Goal: Task Accomplishment & Management: Use online tool/utility

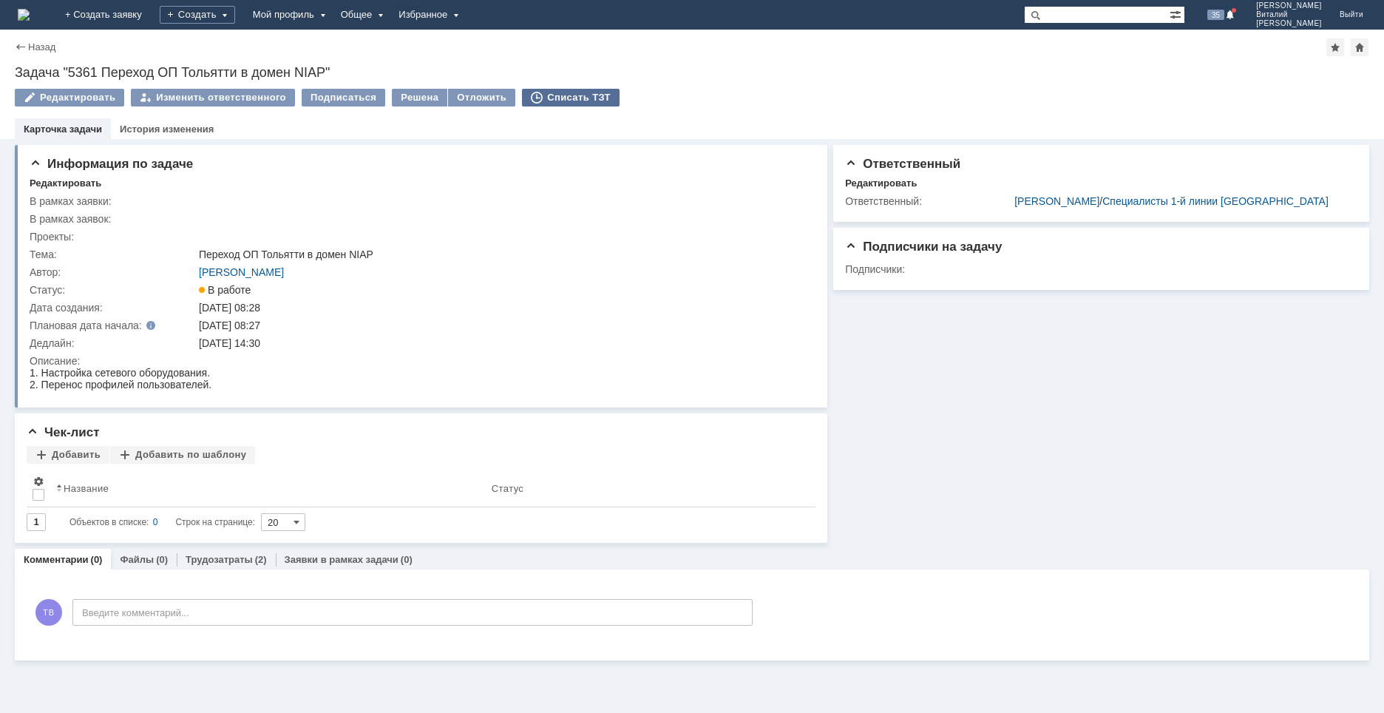
click at [551, 98] on div "Списать ТЗТ" at bounding box center [571, 98] width 98 height 18
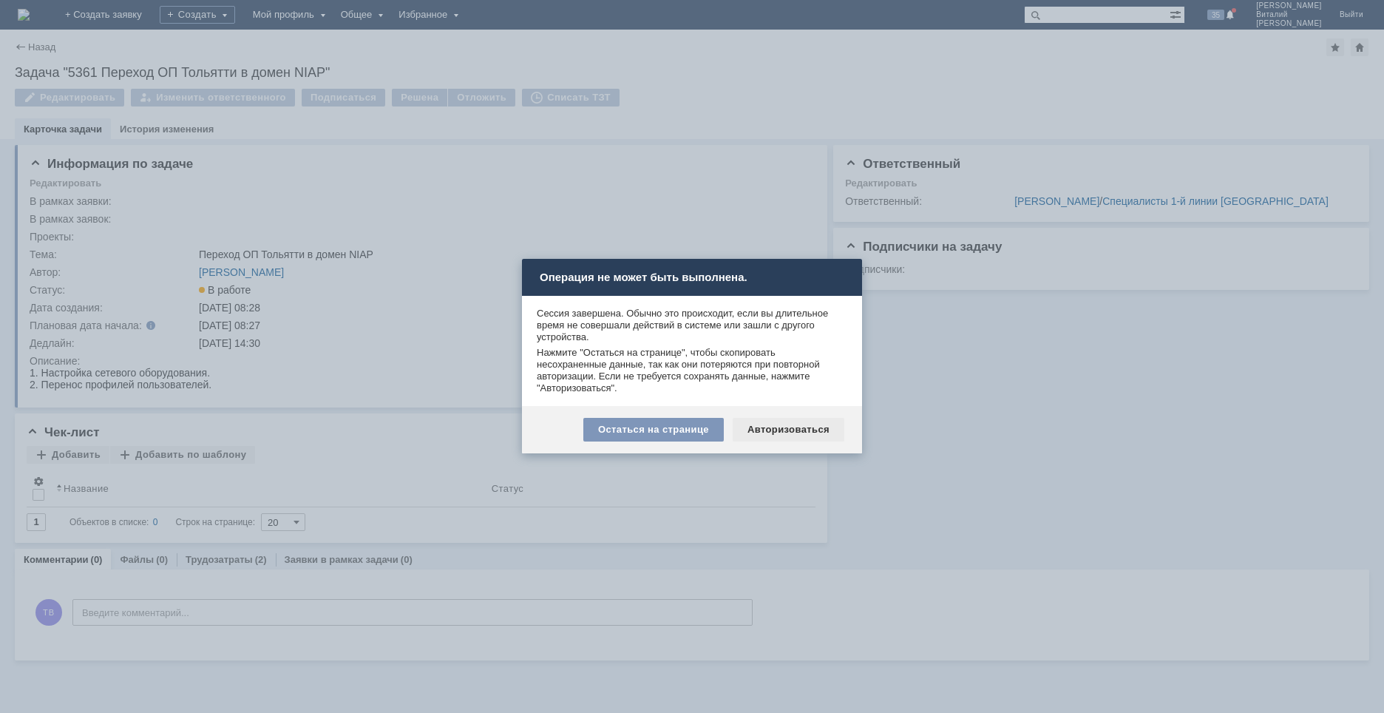
click at [771, 430] on div "Авторизоваться" at bounding box center [789, 430] width 112 height 24
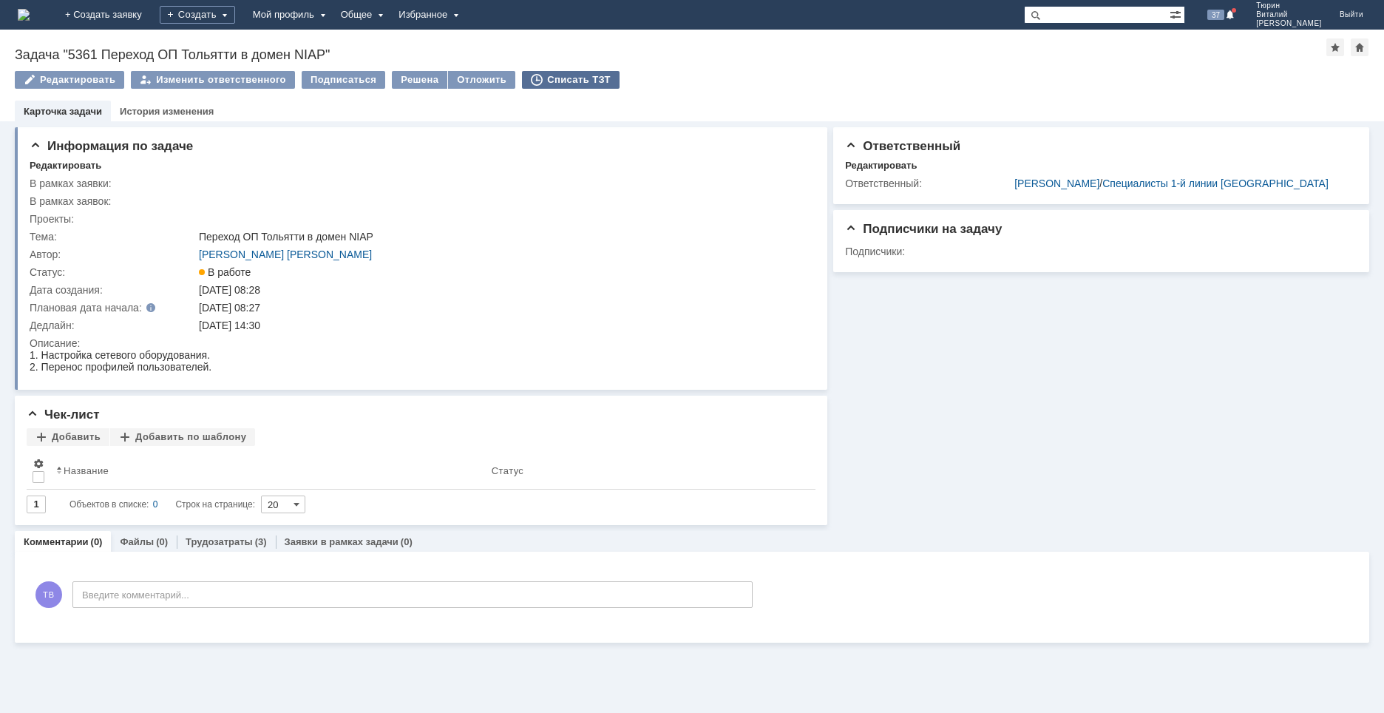
click at [552, 81] on div "Списать ТЗТ" at bounding box center [571, 80] width 98 height 18
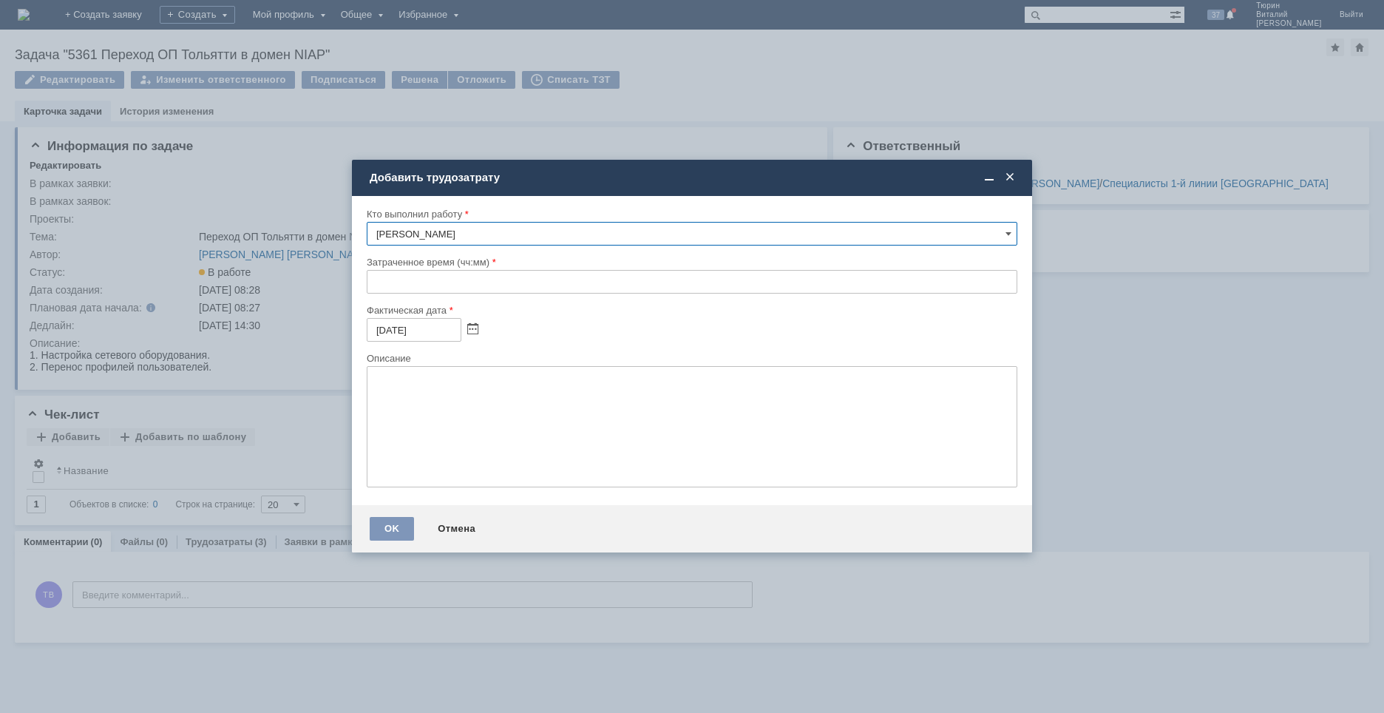
click at [376, 281] on input "text" at bounding box center [692, 282] width 651 height 24
type input "01:20"
click at [404, 373] on textarea at bounding box center [692, 426] width 651 height 121
type textarea "перенос [PERSON_NAME] и [PERSON_NAME]"
click at [393, 530] on div "OK" at bounding box center [392, 529] width 44 height 24
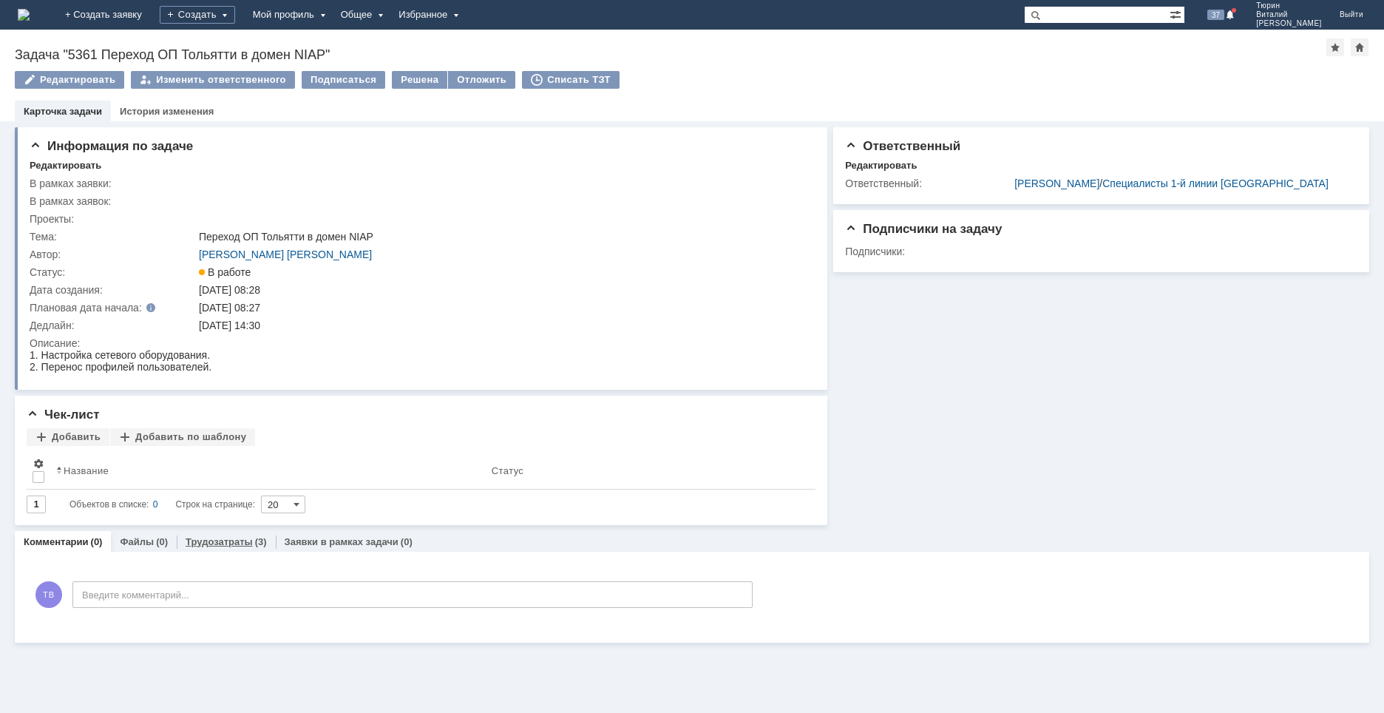
click at [228, 541] on link "Трудозатраты" at bounding box center [219, 541] width 67 height 11
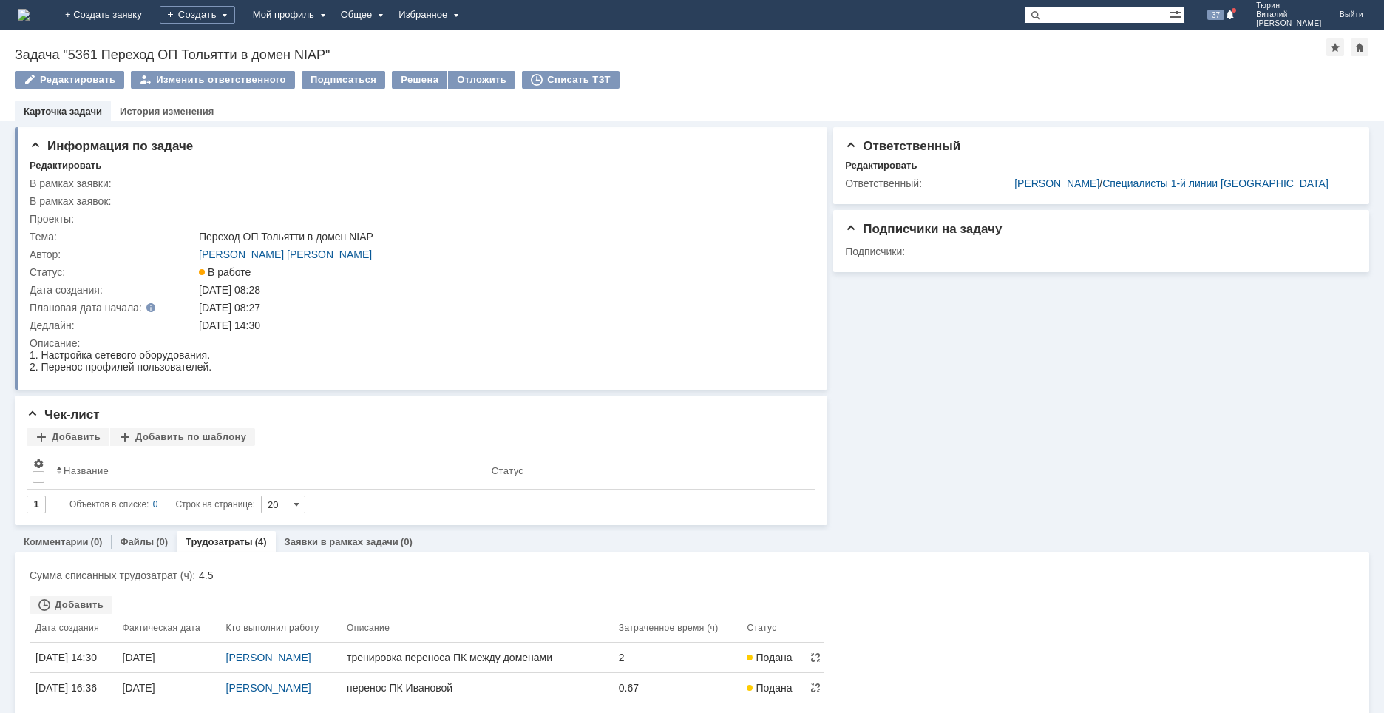
click at [30, 11] on img at bounding box center [24, 15] width 12 height 12
